Goal: Obtain resource: Download file/media

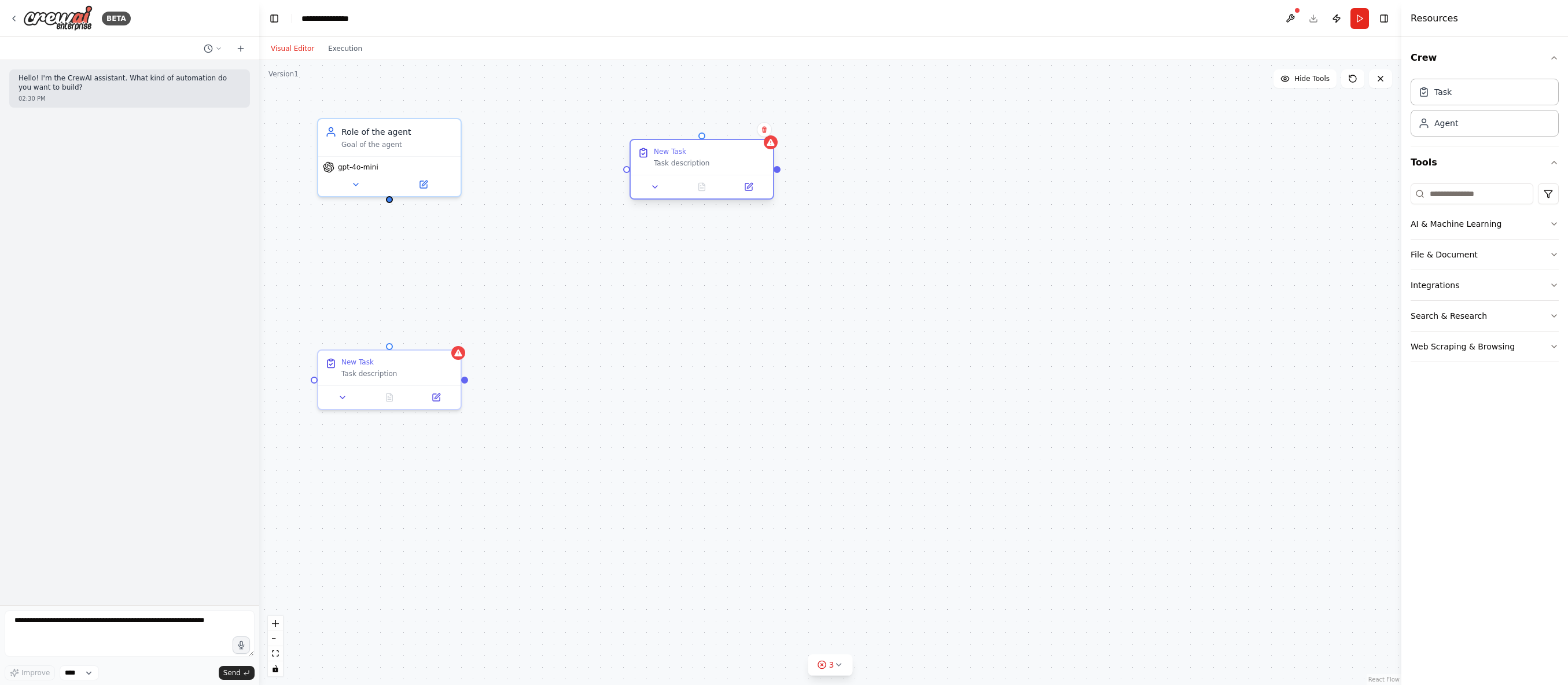
drag, startPoint x: 1047, startPoint y: 144, endPoint x: 697, endPoint y: 158, distance: 350.3
click at [697, 158] on div "New Task Task description" at bounding box center [710, 158] width 112 height 21
click at [1551, 346] on icon "button" at bounding box center [1554, 346] width 9 height 9
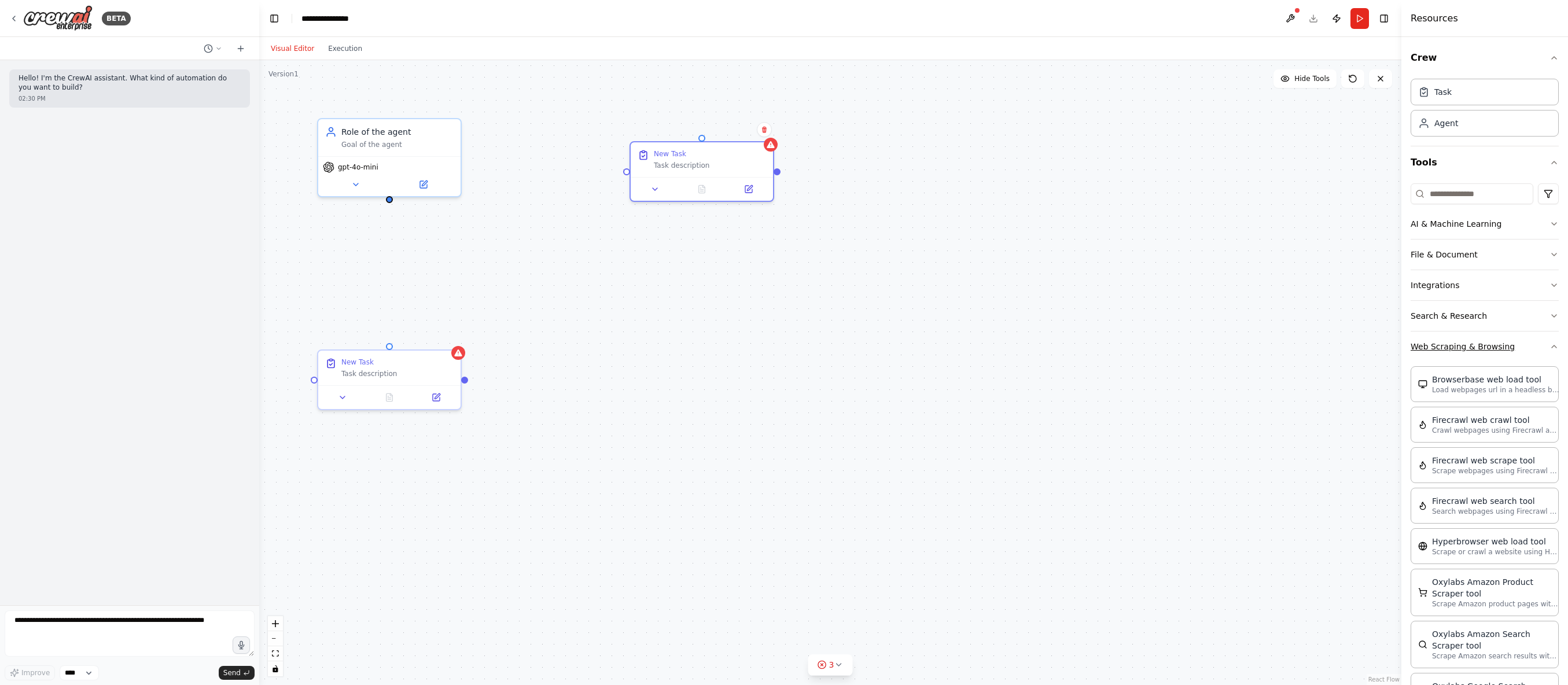
click at [1550, 347] on icon "button" at bounding box center [1554, 346] width 9 height 9
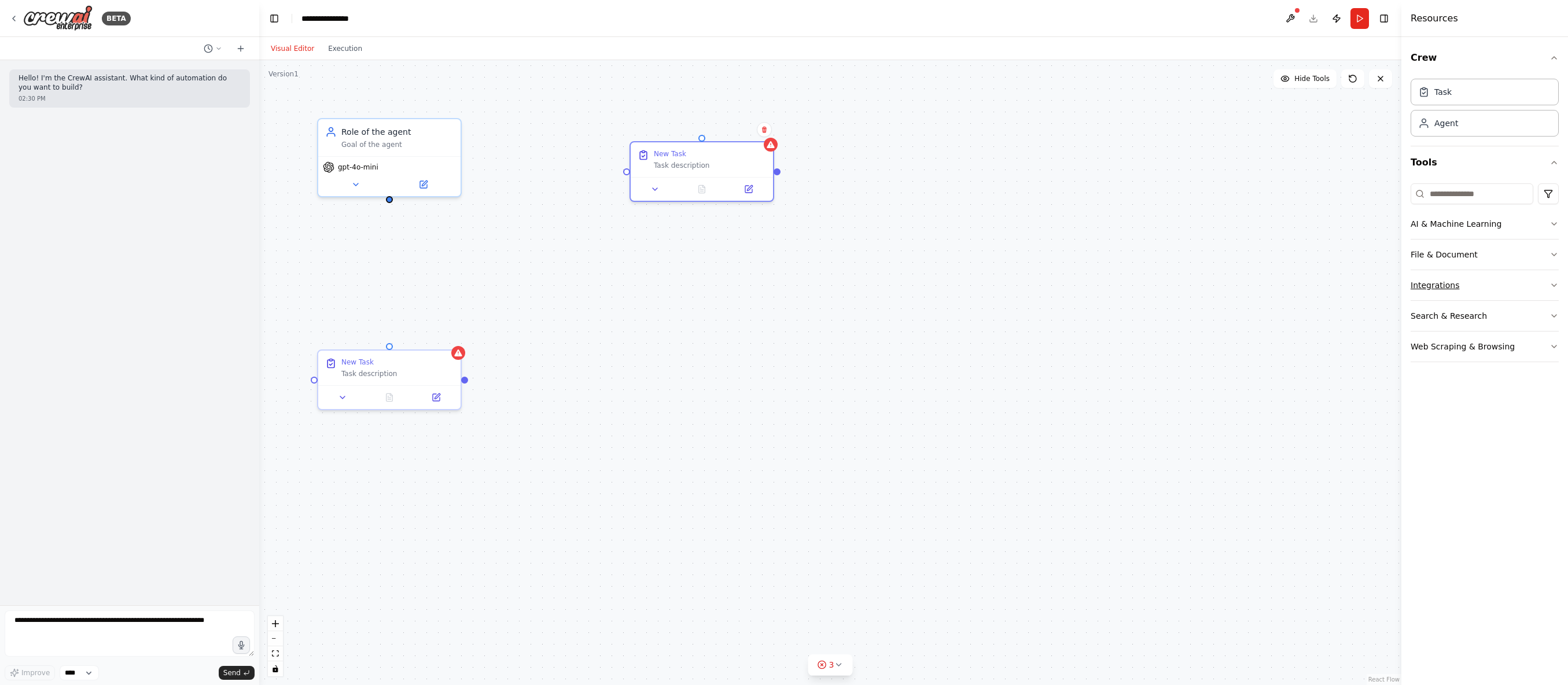
click at [1554, 286] on icon "button" at bounding box center [1554, 285] width 9 height 9
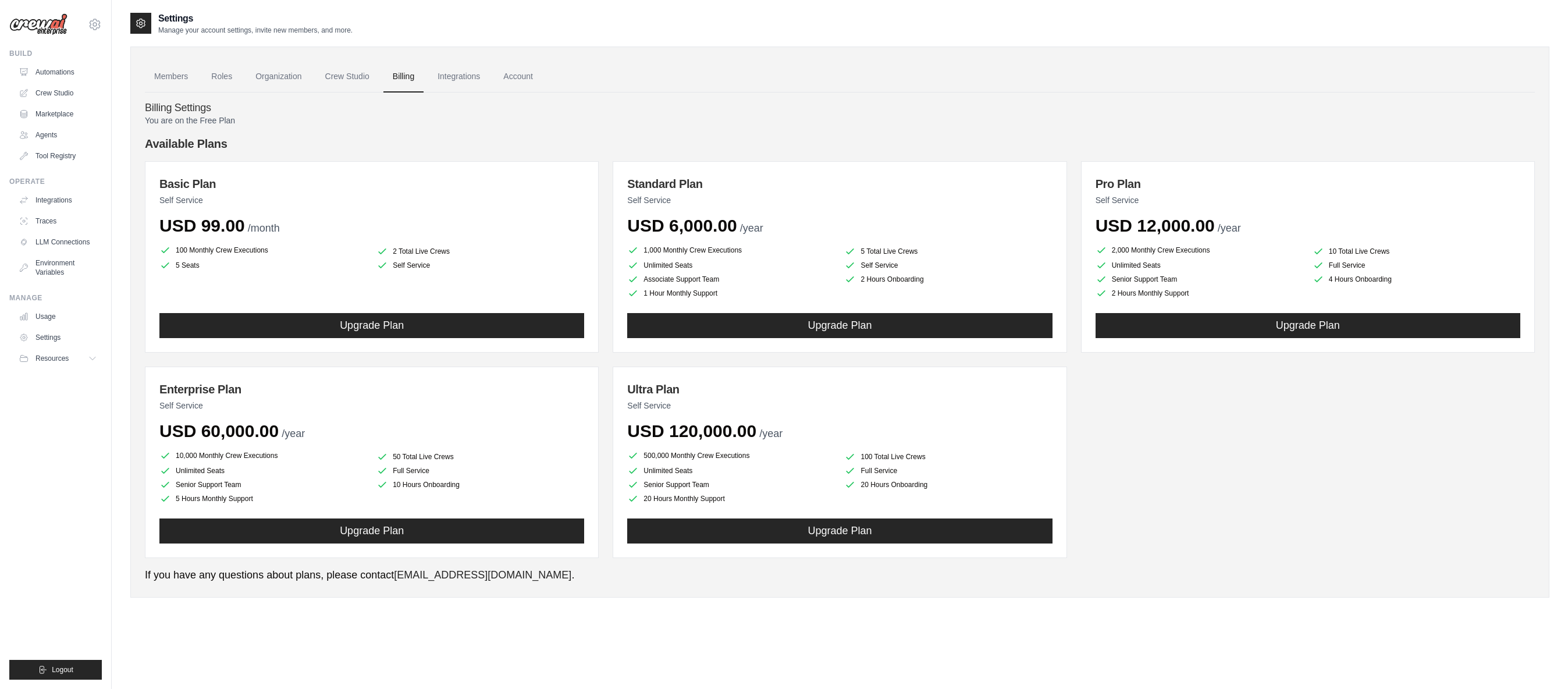
click at [55, 24] on img at bounding box center [38, 25] width 58 height 22
click at [95, 25] on icon at bounding box center [95, 25] width 14 height 14
click at [74, 76] on link "Settings" at bounding box center [95, 79] width 102 height 21
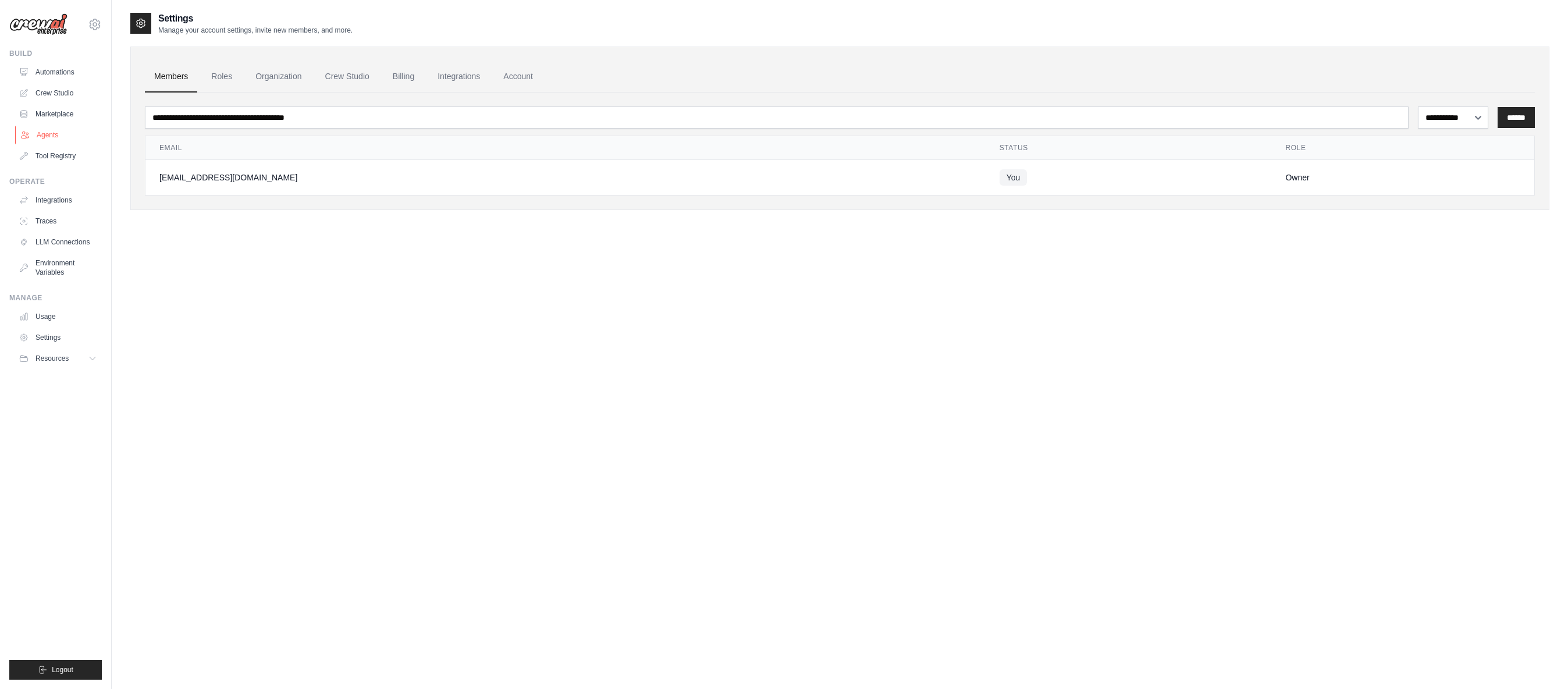
click at [54, 93] on link "Crew Studio" at bounding box center [58, 93] width 88 height 19
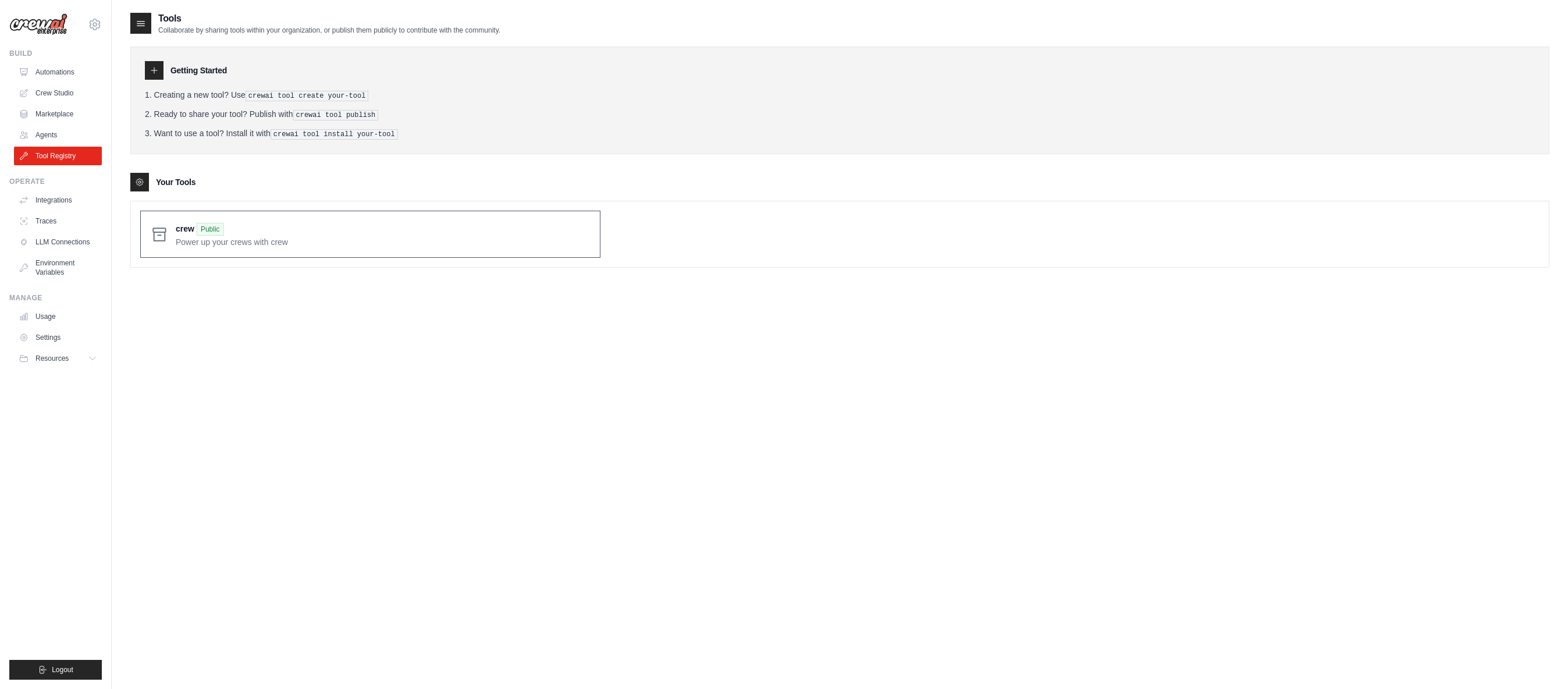
click at [277, 240] on span at bounding box center [383, 234] width 415 height 27
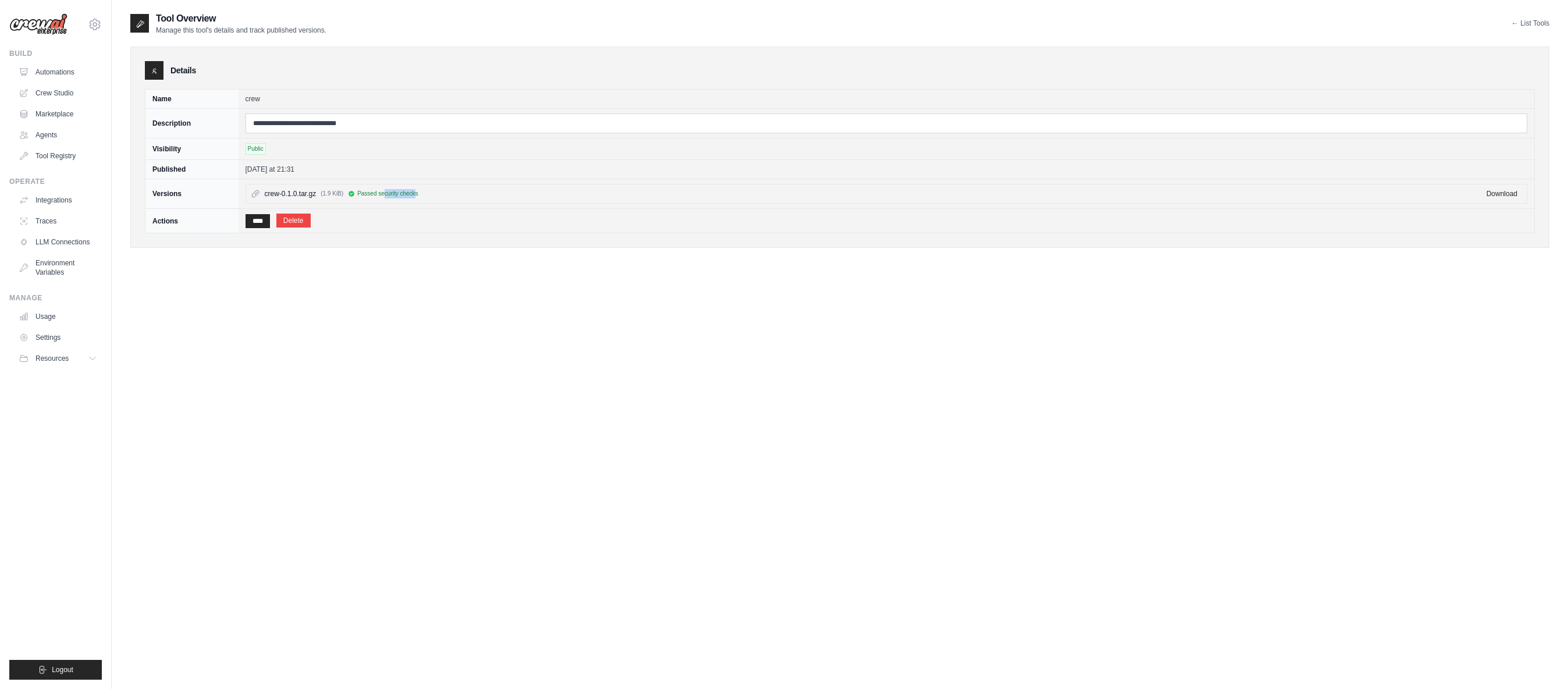
drag, startPoint x: 384, startPoint y: 196, endPoint x: 416, endPoint y: 192, distance: 32.2
click at [416, 192] on span "Passed security checks" at bounding box center [387, 193] width 61 height 9
drag, startPoint x: 277, startPoint y: 192, endPoint x: 288, endPoint y: 192, distance: 11.0
click at [288, 192] on span "crew-0.1.0.tar.gz" at bounding box center [291, 193] width 52 height 9
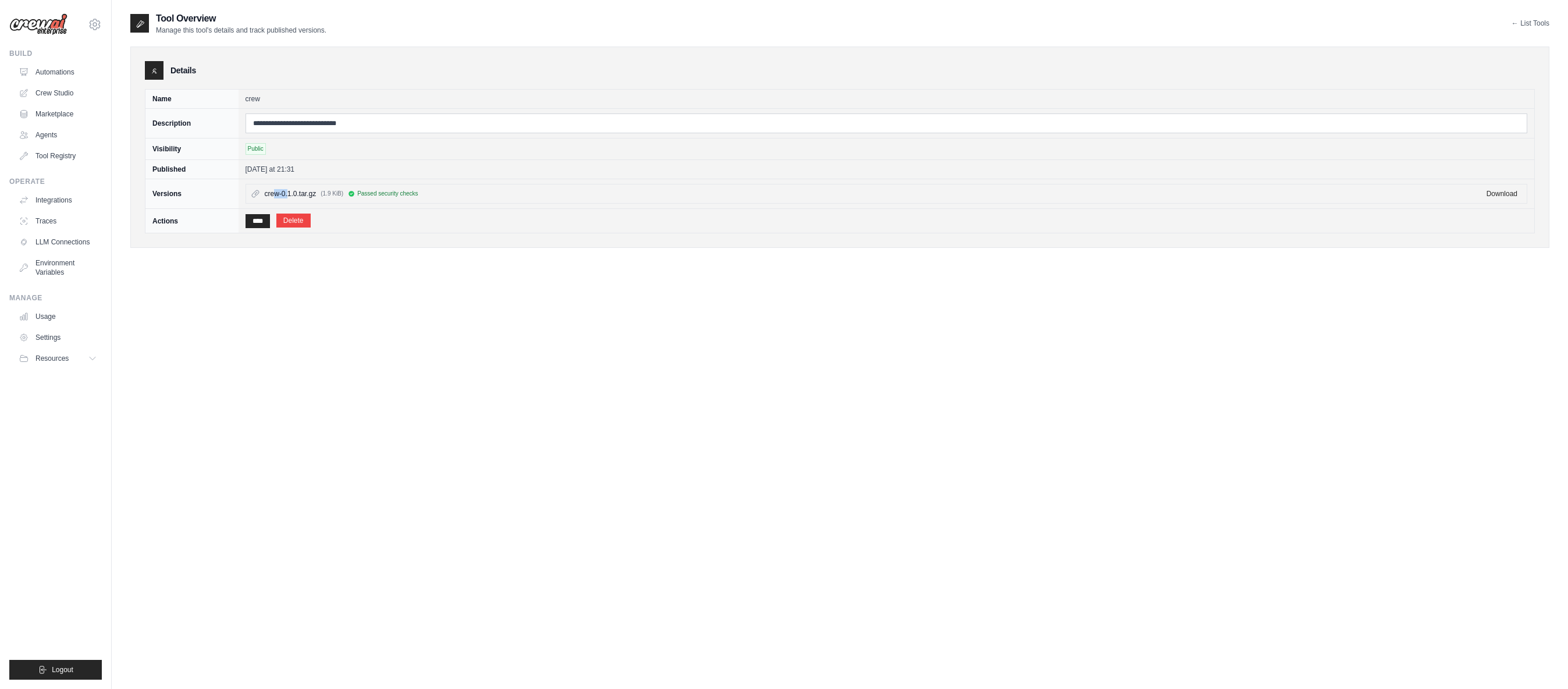
click at [288, 192] on span "crew-0.1.0.tar.gz" at bounding box center [291, 193] width 52 height 9
click at [139, 23] on icon at bounding box center [140, 24] width 7 height 7
click at [87, 25] on div "[EMAIL_ADDRESS][DOMAIN_NAME] Settings" at bounding box center [55, 18] width 93 height 37
click at [58, 70] on link "Automations" at bounding box center [59, 72] width 88 height 19
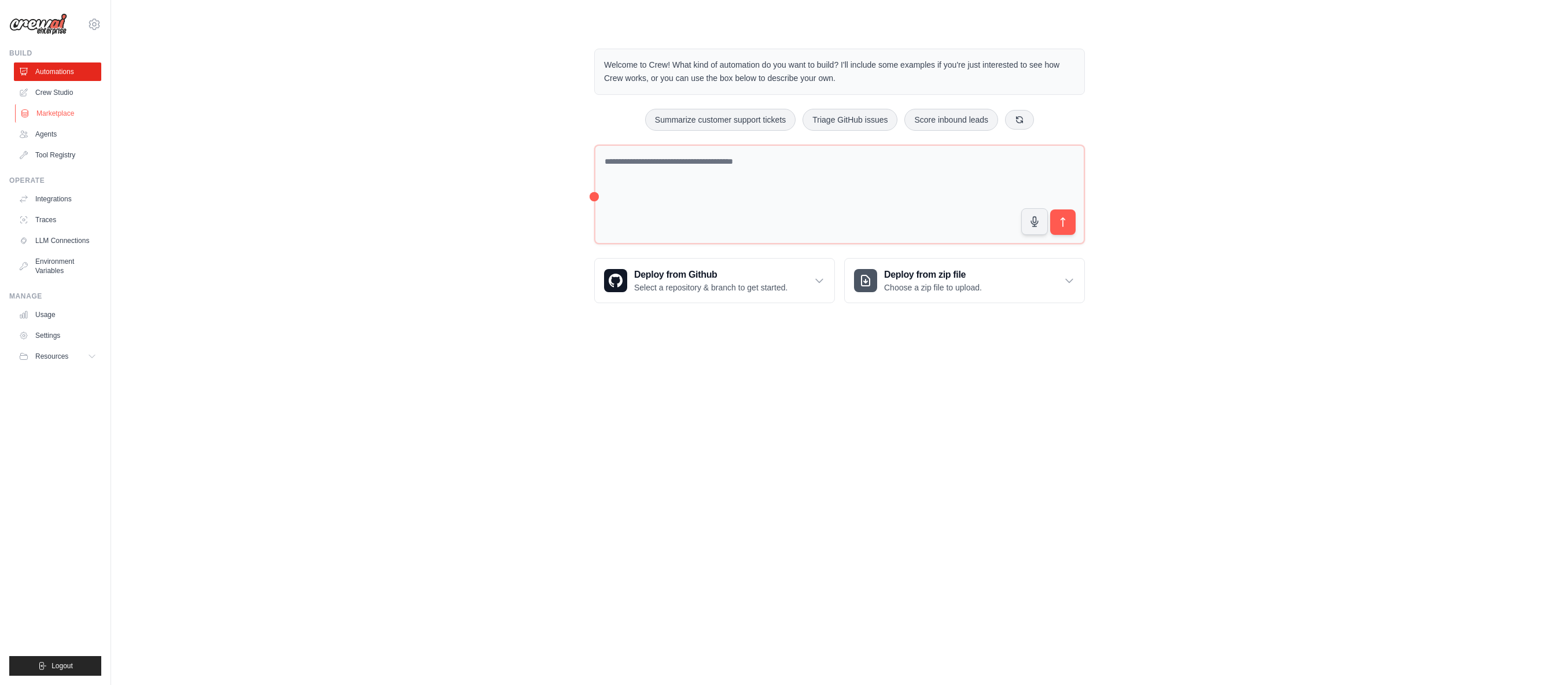
click at [70, 117] on link "Marketplace" at bounding box center [59, 113] width 87 height 19
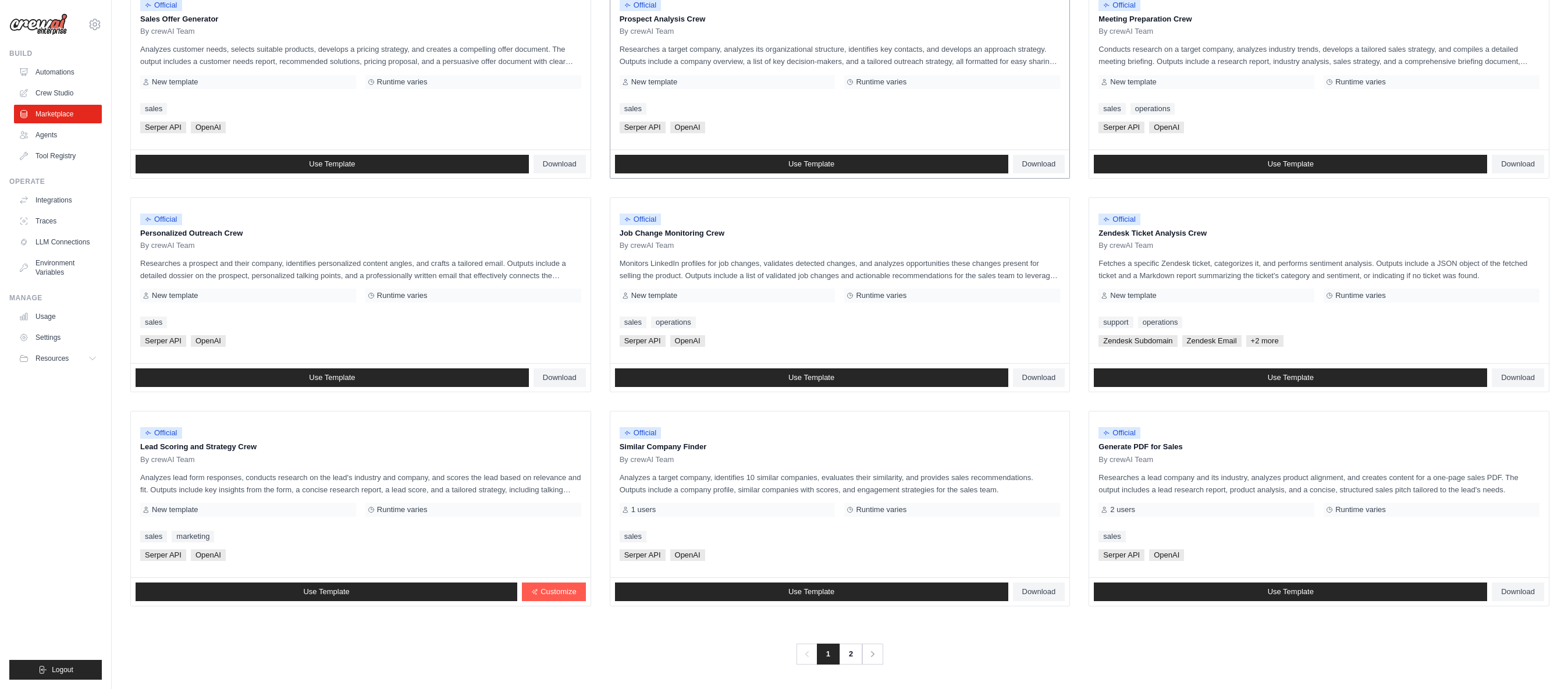
scroll to position [390, 0]
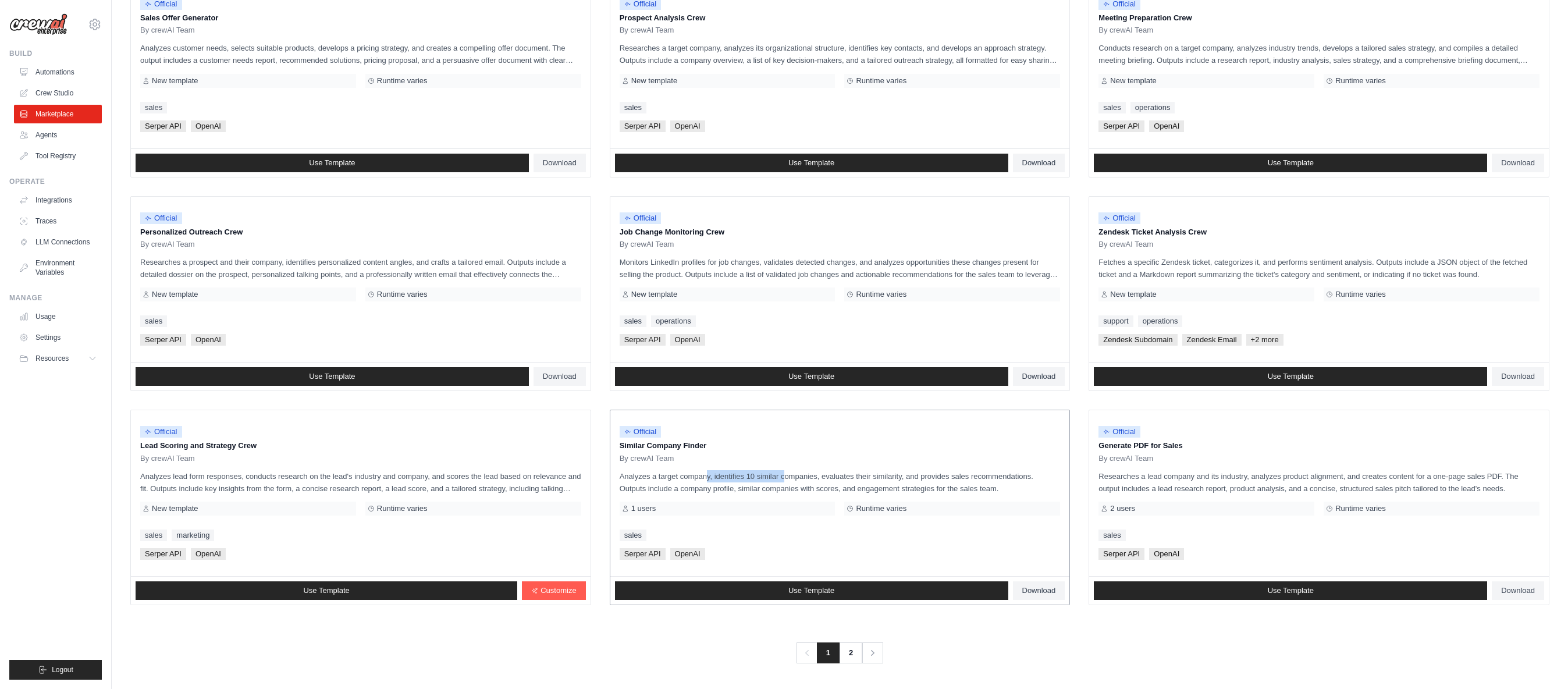
drag, startPoint x: 671, startPoint y: 476, endPoint x: 757, endPoint y: 475, distance: 86.0
click at [757, 475] on p "Analyzes a target company, identifies 10 similar companies, evaluates their sim…" at bounding box center [840, 483] width 441 height 25
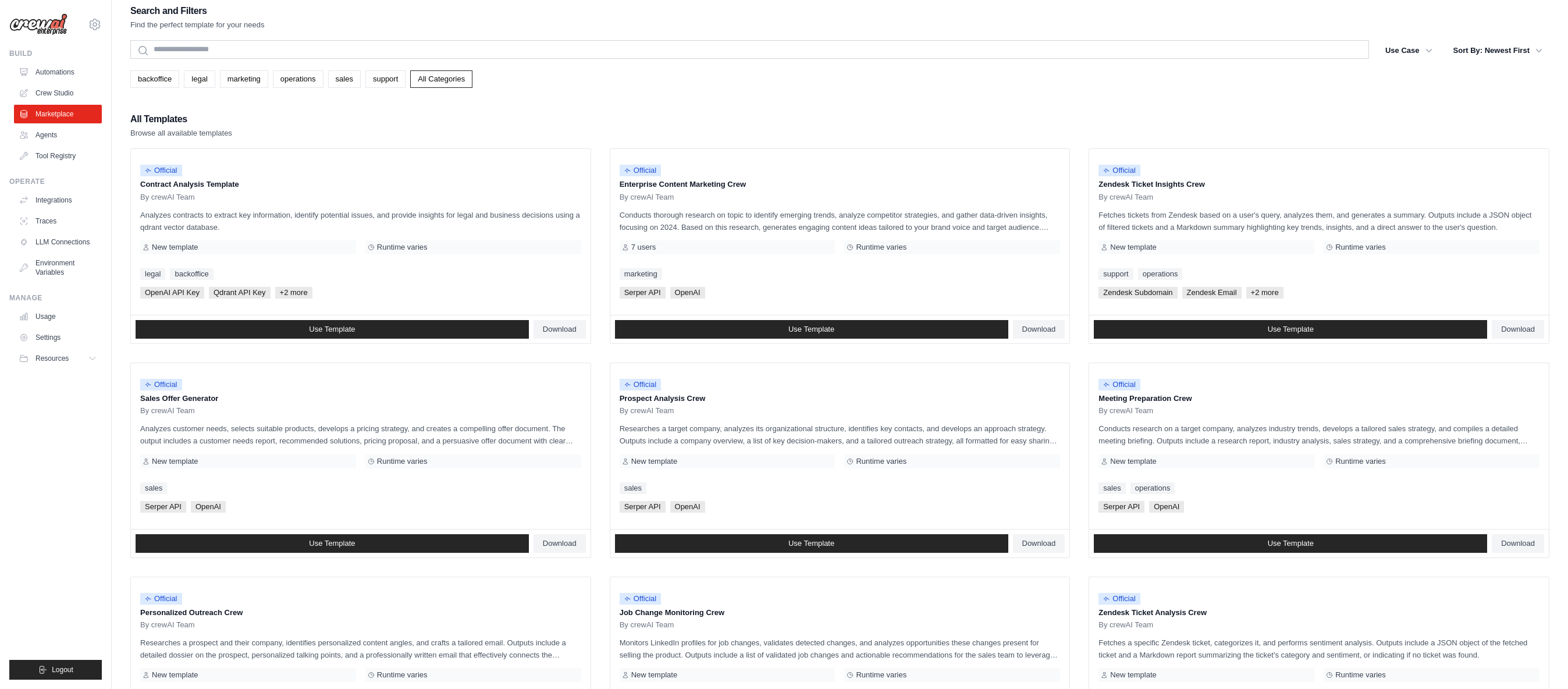
scroll to position [0, 0]
